Goal: Task Accomplishment & Management: Manage account settings

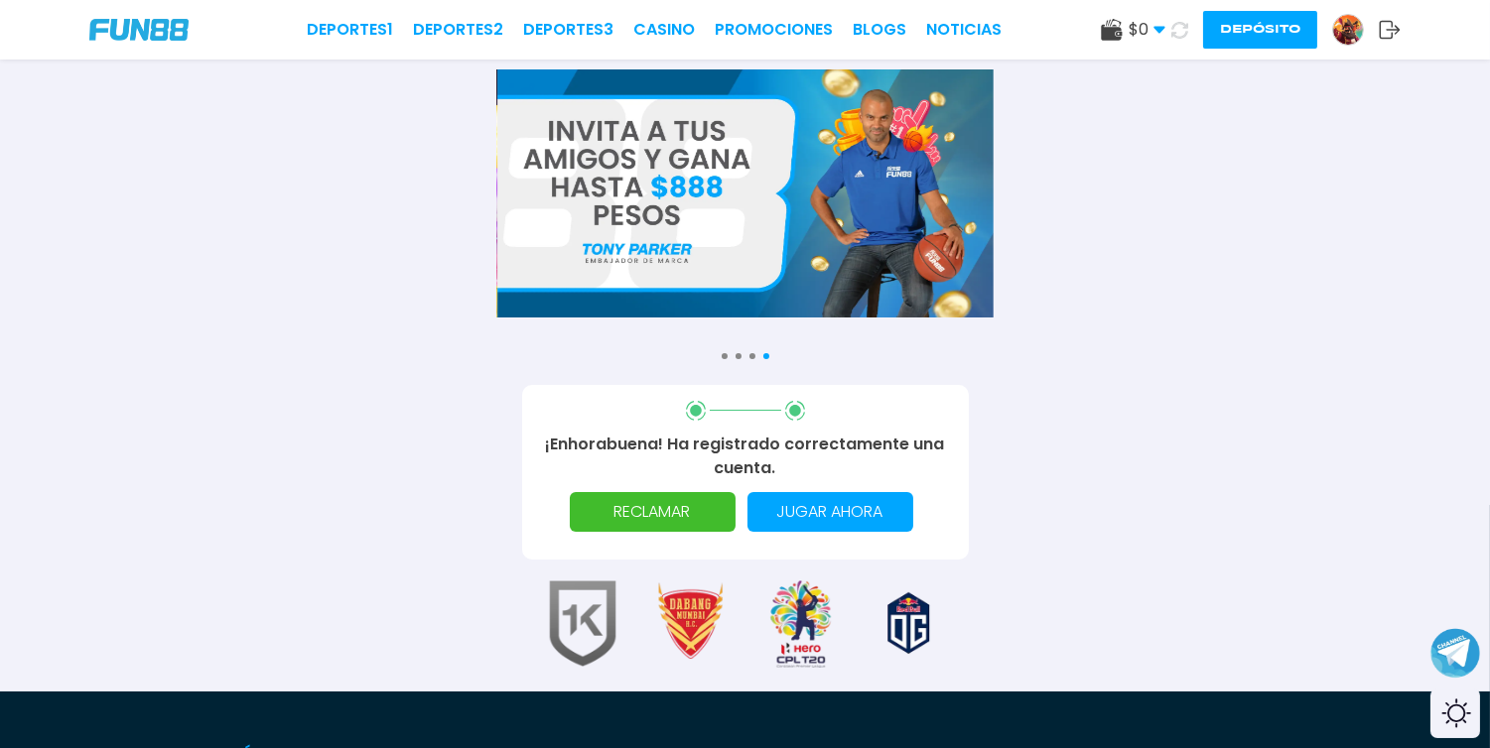
click at [637, 518] on p "RECLAMAR" at bounding box center [653, 512] width 142 height 40
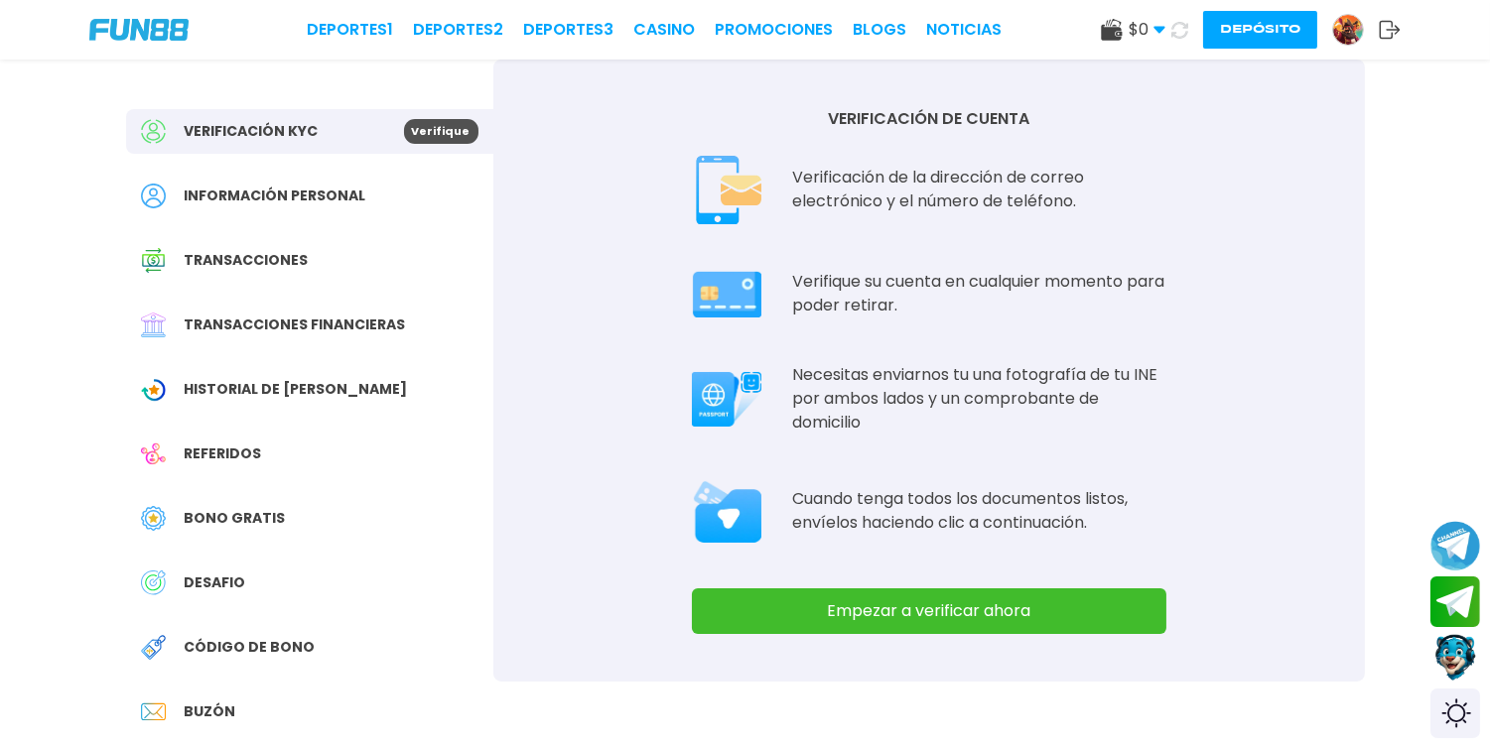
scroll to position [55, 0]
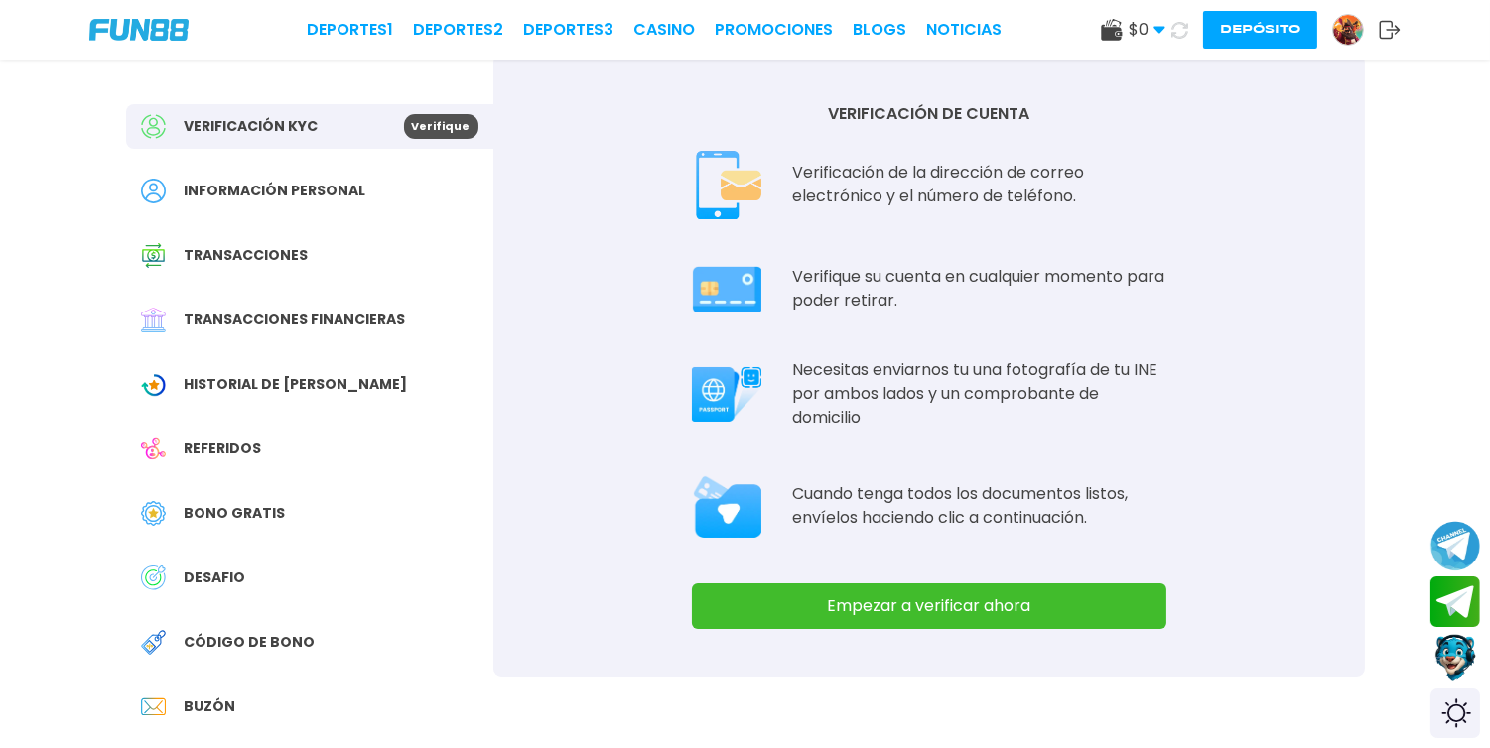
click at [240, 510] on span "Bono Gratis" at bounding box center [235, 513] width 101 height 21
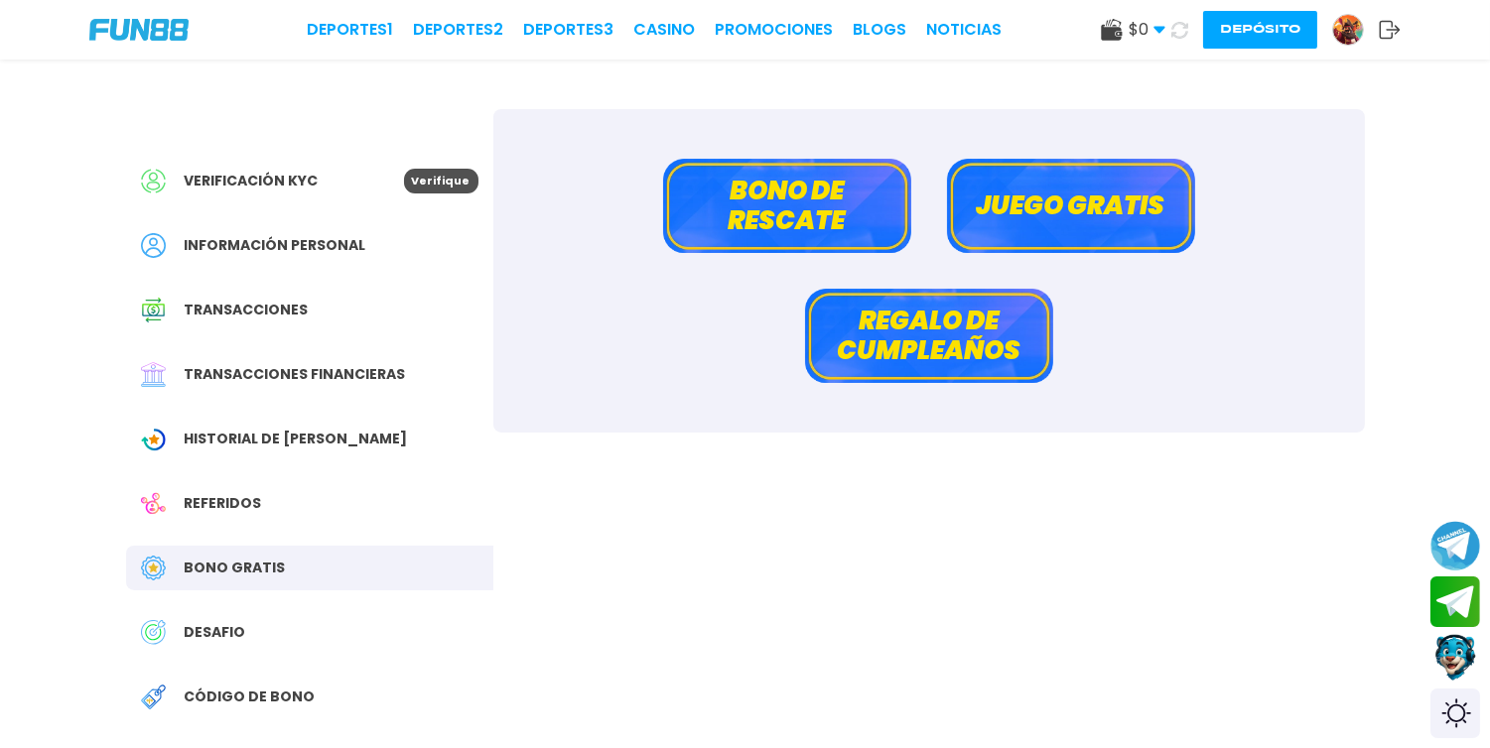
click at [1057, 199] on button "Juego gratis" at bounding box center [1071, 206] width 248 height 94
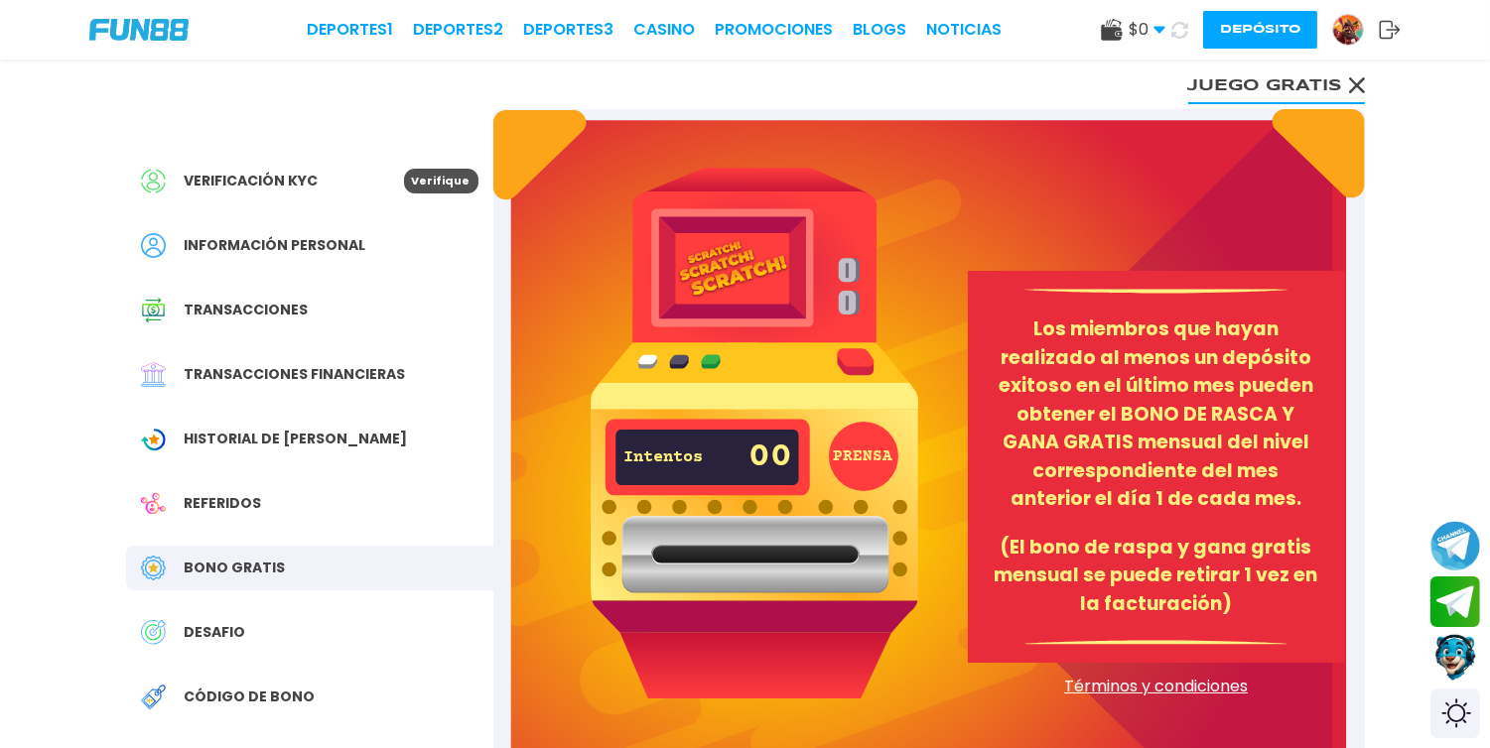
click at [1361, 83] on icon at bounding box center [1357, 85] width 16 height 16
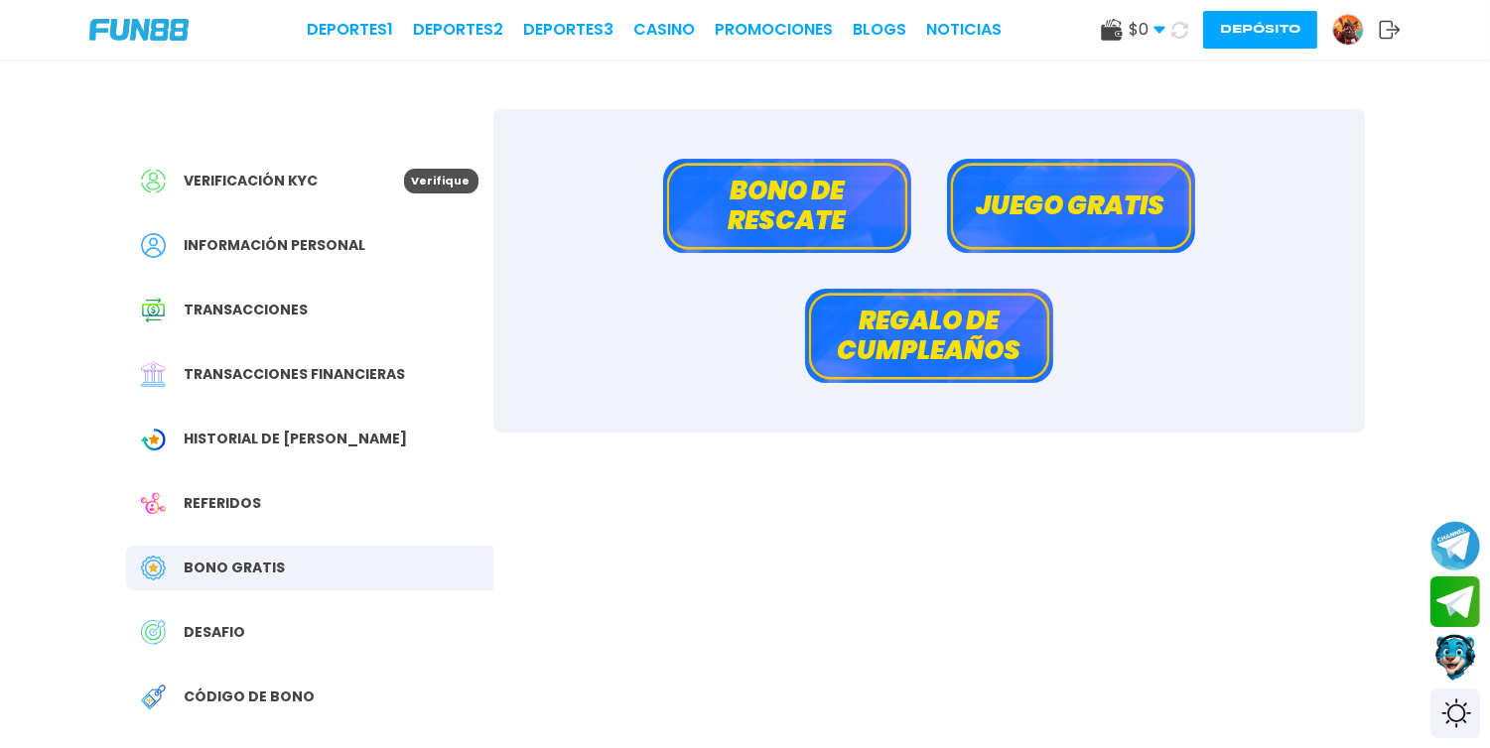
click at [1264, 33] on button "Depósito" at bounding box center [1260, 30] width 114 height 38
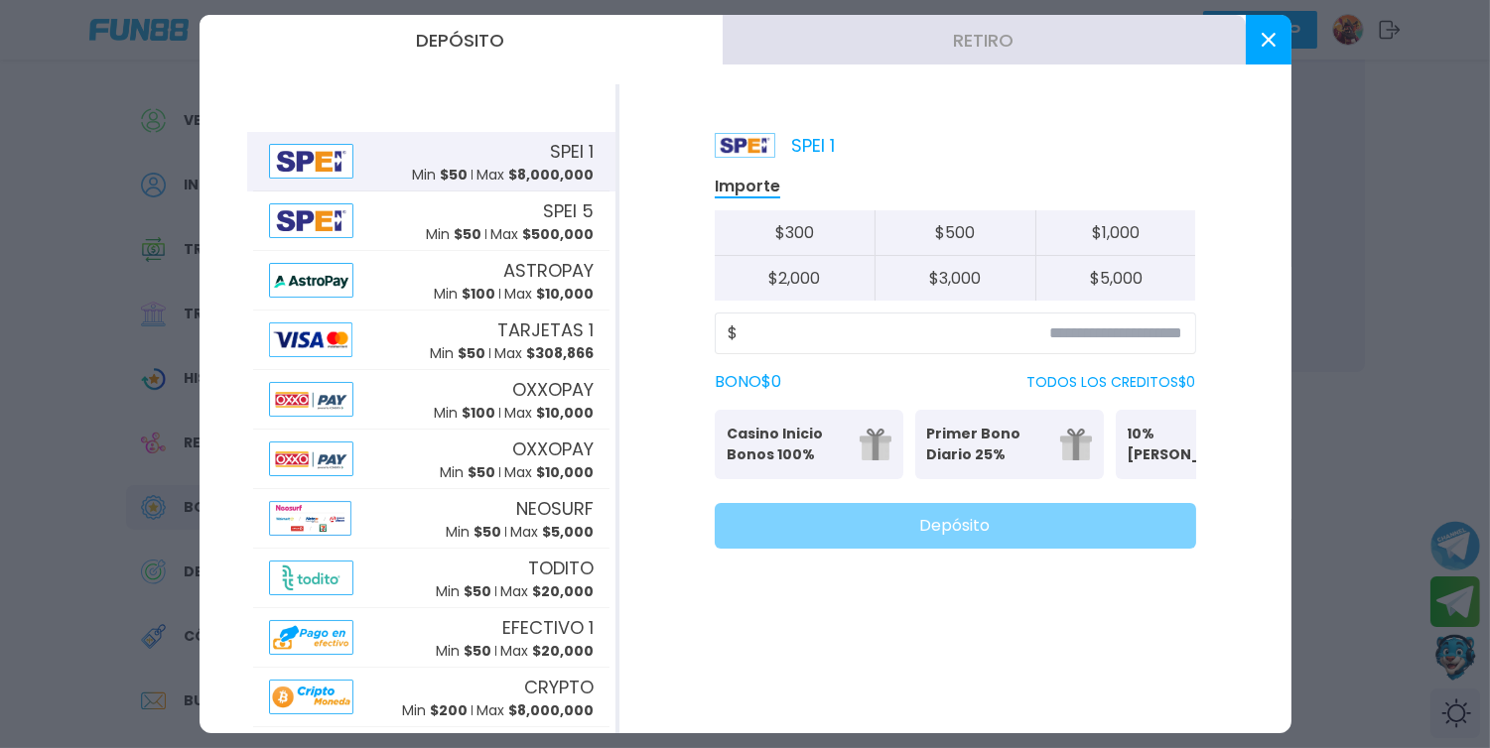
click at [1261, 53] on button at bounding box center [1268, 40] width 46 height 50
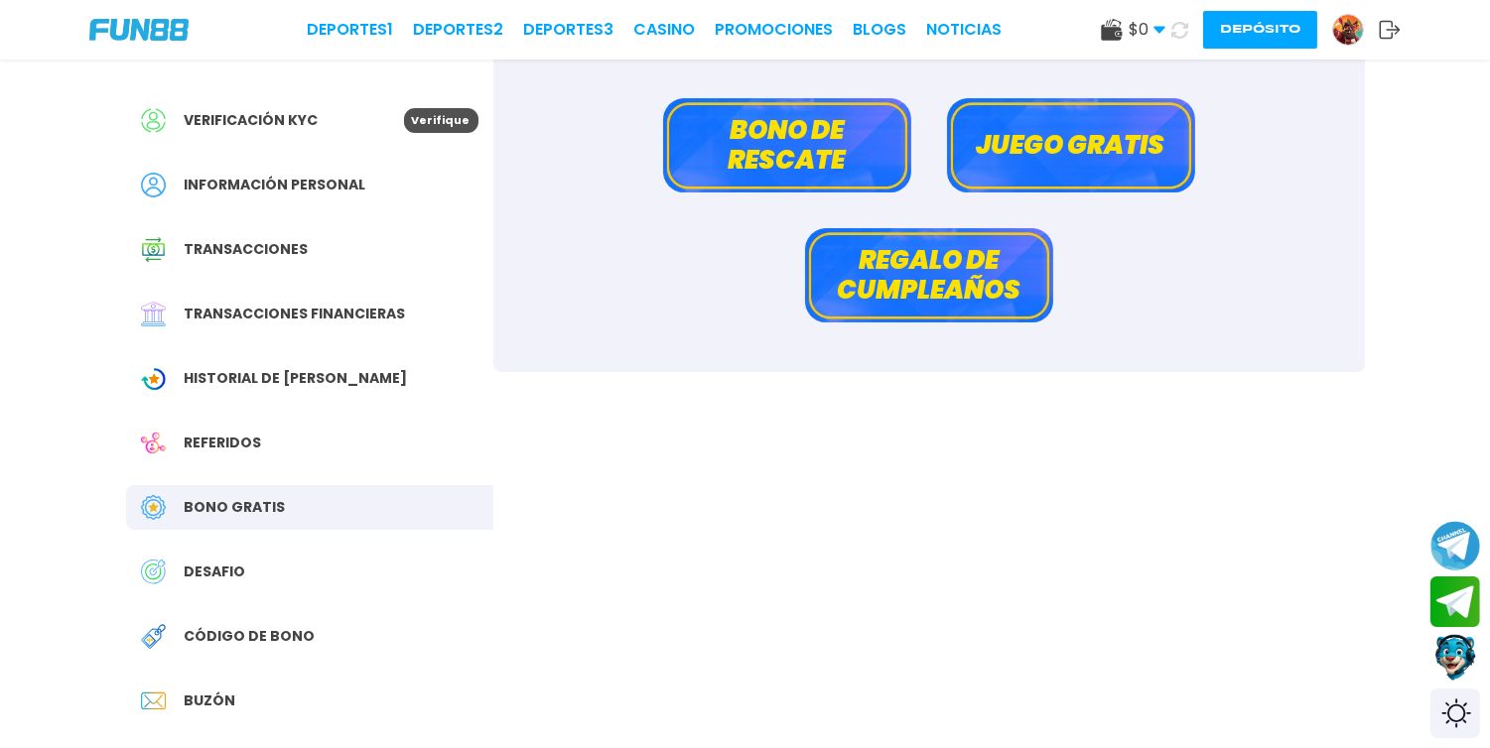
click at [419, 132] on div "Verificación KYC Verifique" at bounding box center [309, 120] width 367 height 45
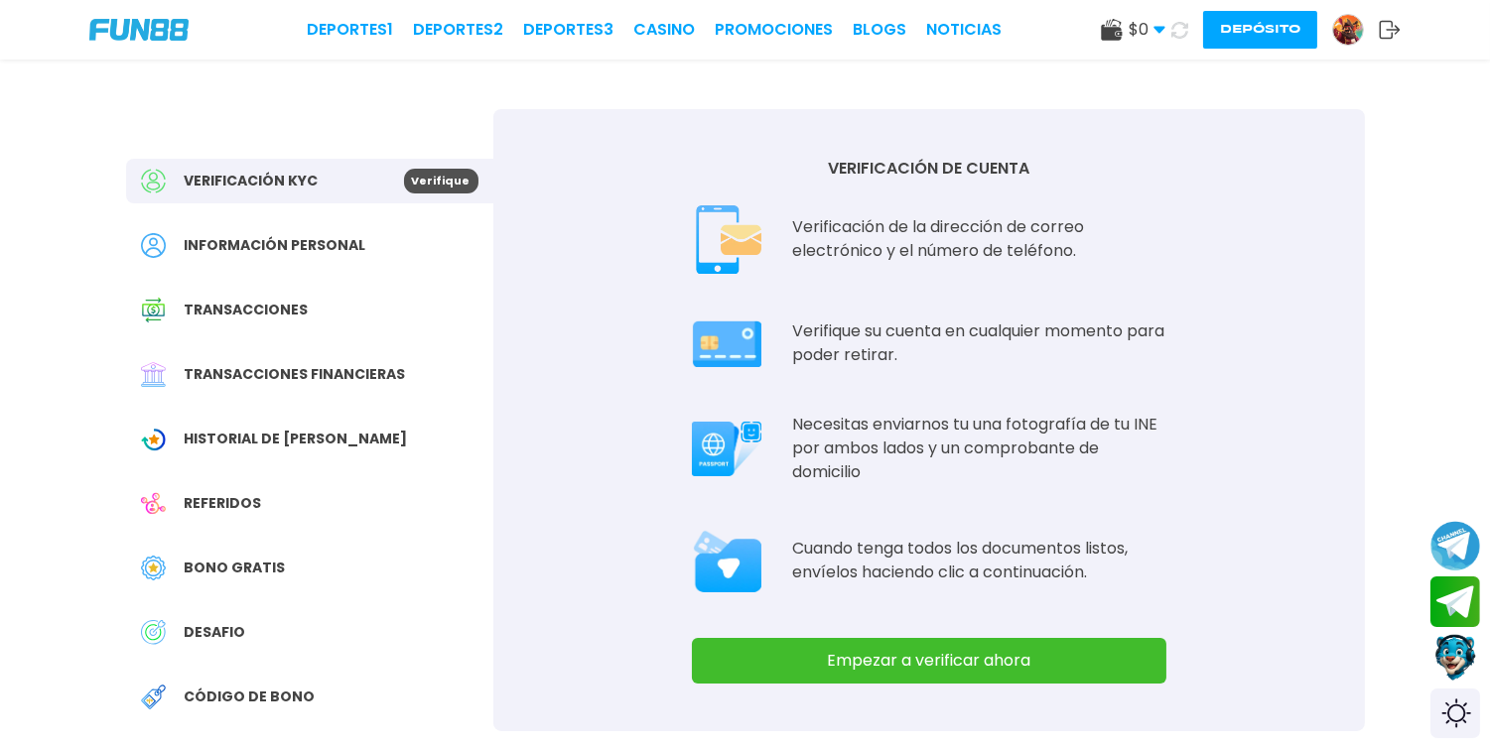
click at [1381, 30] on icon at bounding box center [1389, 30] width 22 height 20
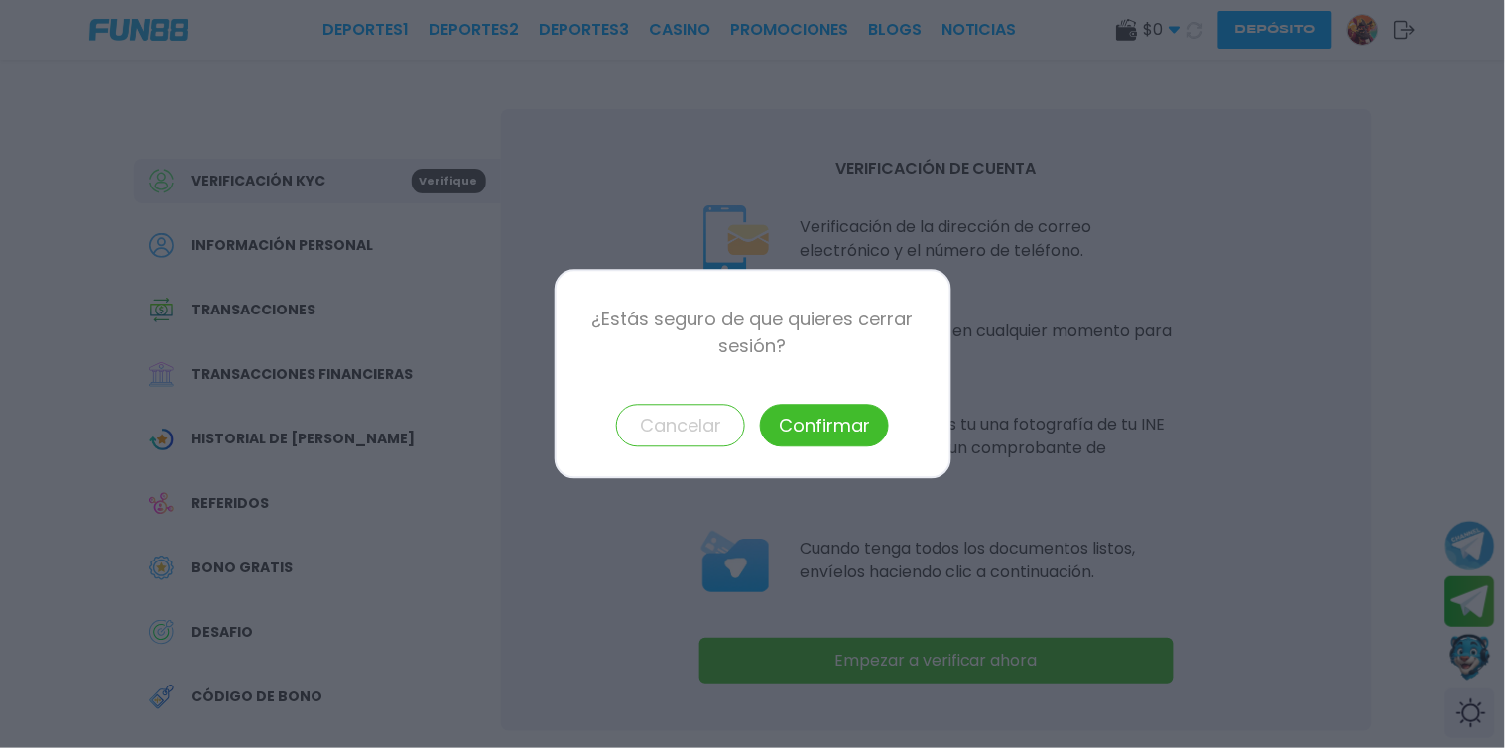
click at [812, 423] on button "Confirmar" at bounding box center [824, 426] width 129 height 43
